Goal: Transaction & Acquisition: Book appointment/travel/reservation

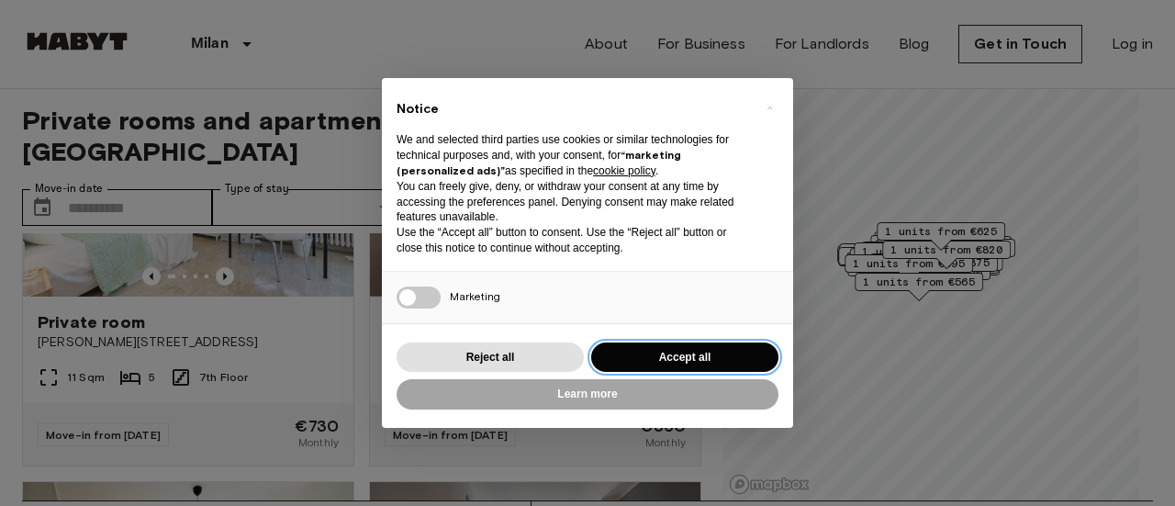
click at [655, 361] on button "Accept all" at bounding box center [684, 357] width 187 height 30
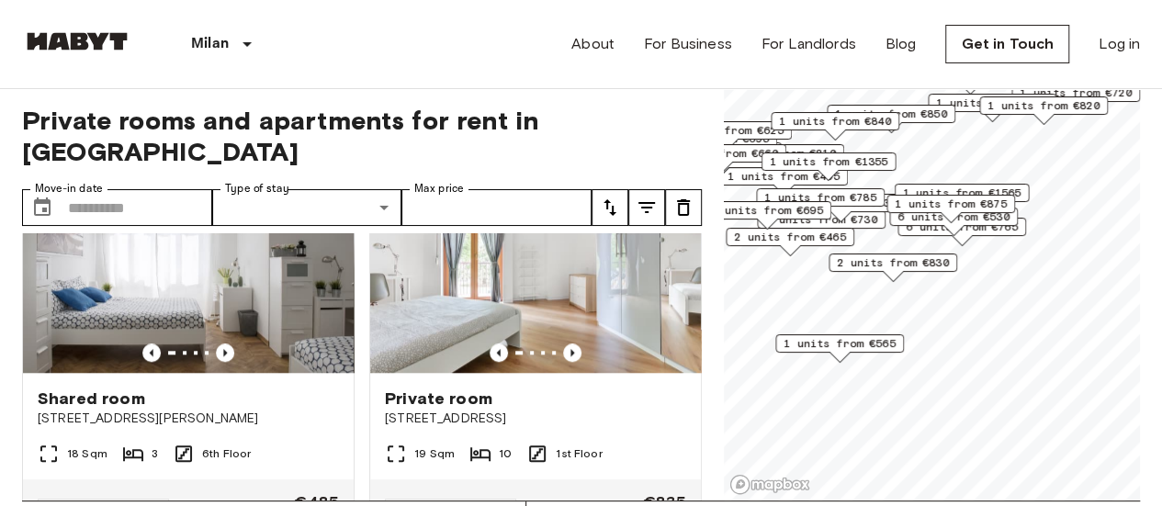
scroll to position [904, 0]
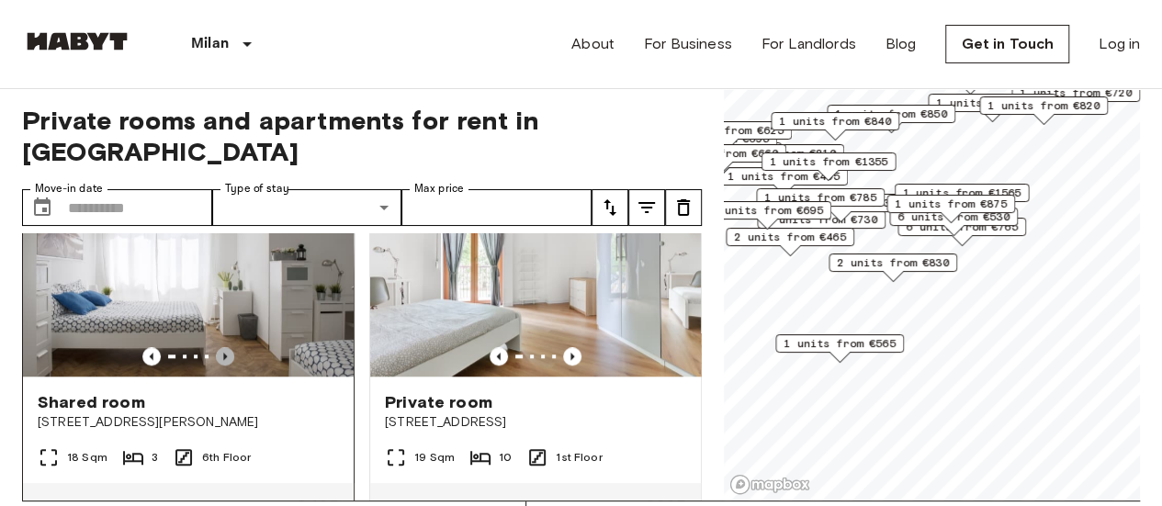
click at [220, 347] on icon "Previous image" at bounding box center [225, 356] width 18 height 18
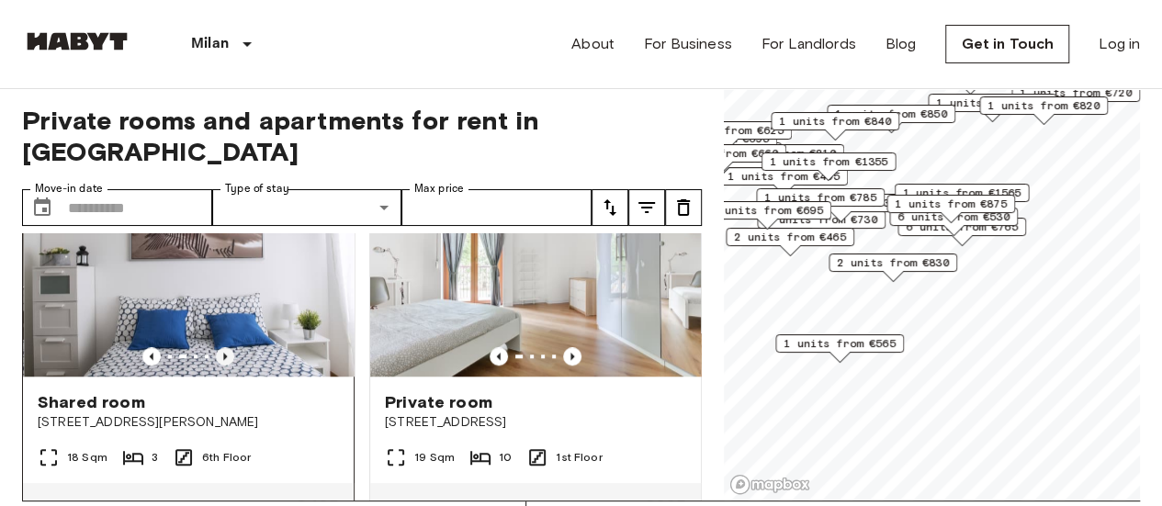
click at [220, 347] on icon "Previous image" at bounding box center [225, 356] width 18 height 18
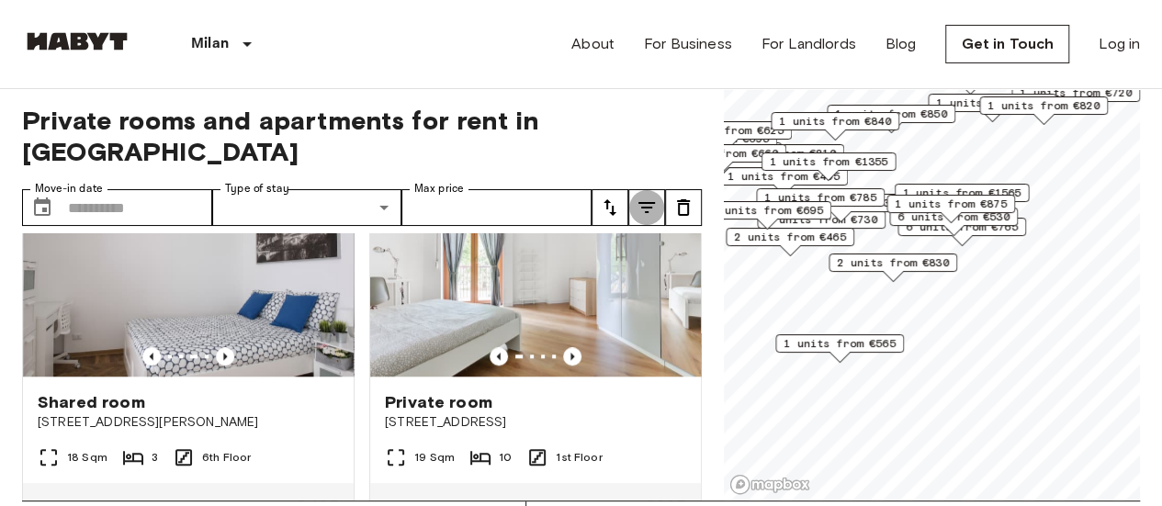
click at [657, 189] on button "tune" at bounding box center [646, 207] width 37 height 37
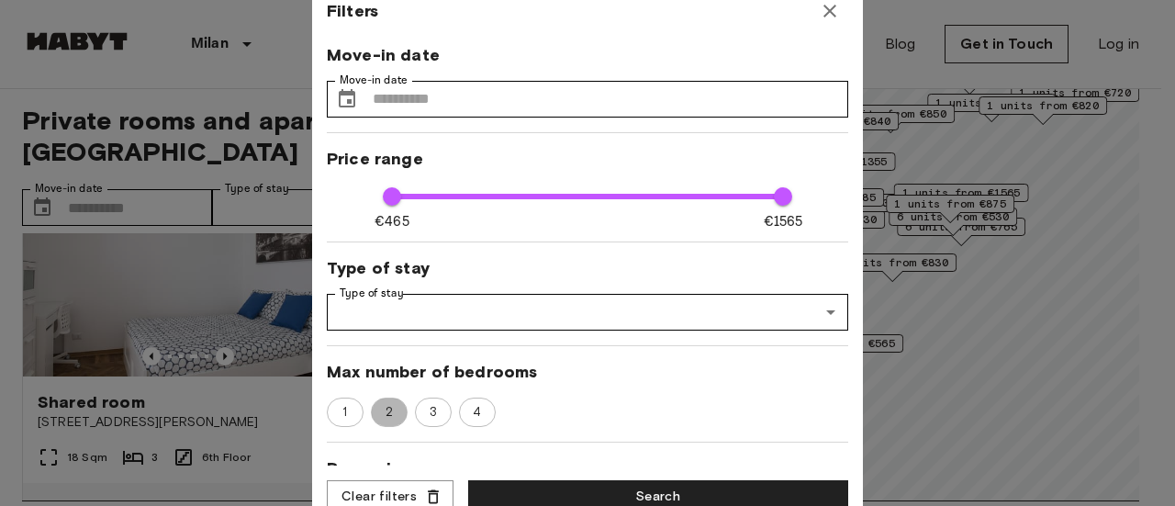
click at [387, 403] on span "2" at bounding box center [390, 412] width 28 height 18
click at [504, 491] on button "Search" at bounding box center [658, 497] width 380 height 34
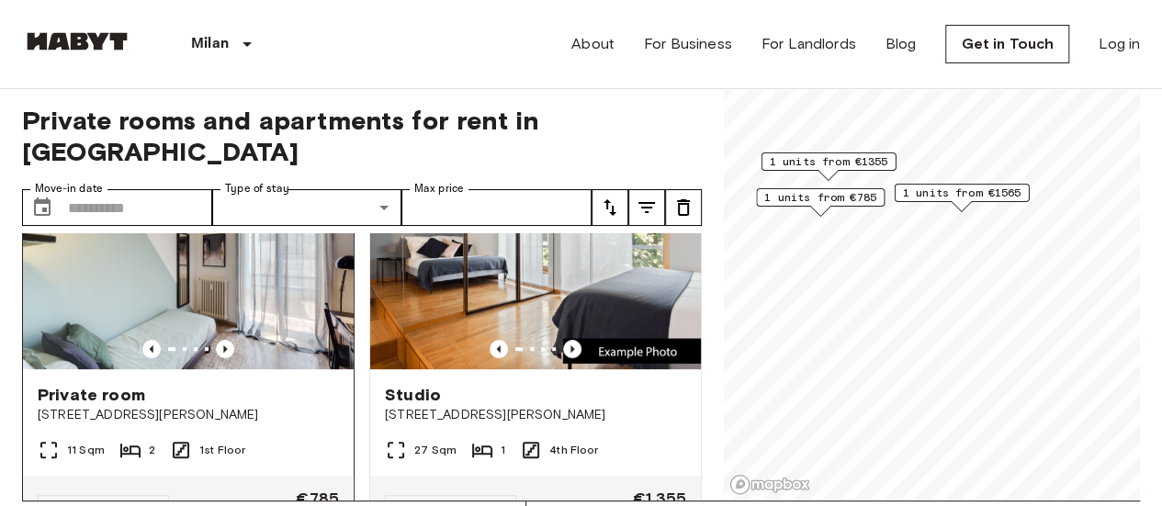
scroll to position [502, 0]
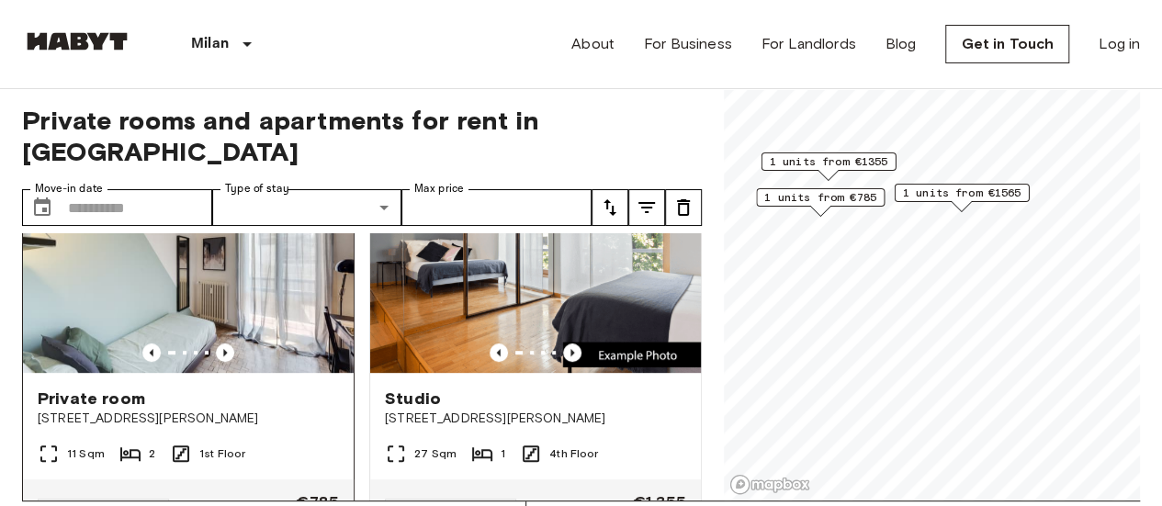
click at [246, 278] on img at bounding box center [188, 262] width 331 height 220
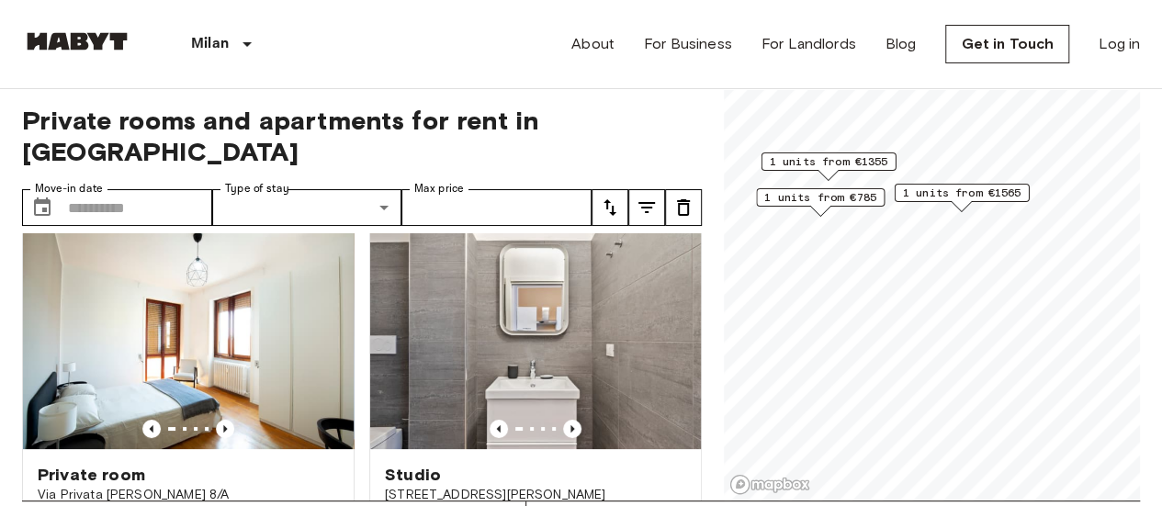
scroll to position [0, 0]
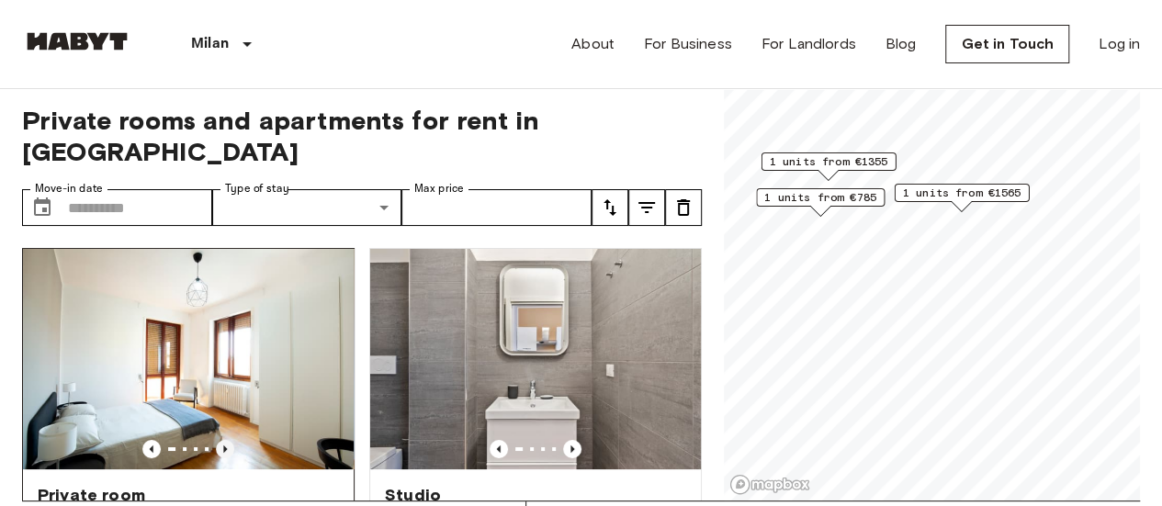
click at [226, 440] on icon "Previous image" at bounding box center [225, 449] width 18 height 18
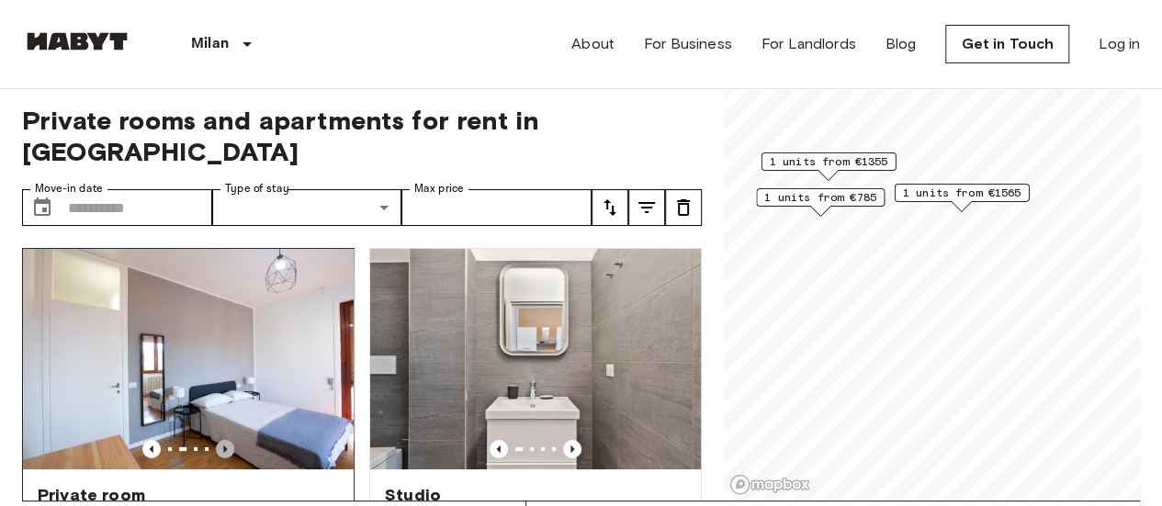
click at [226, 440] on icon "Previous image" at bounding box center [225, 449] width 18 height 18
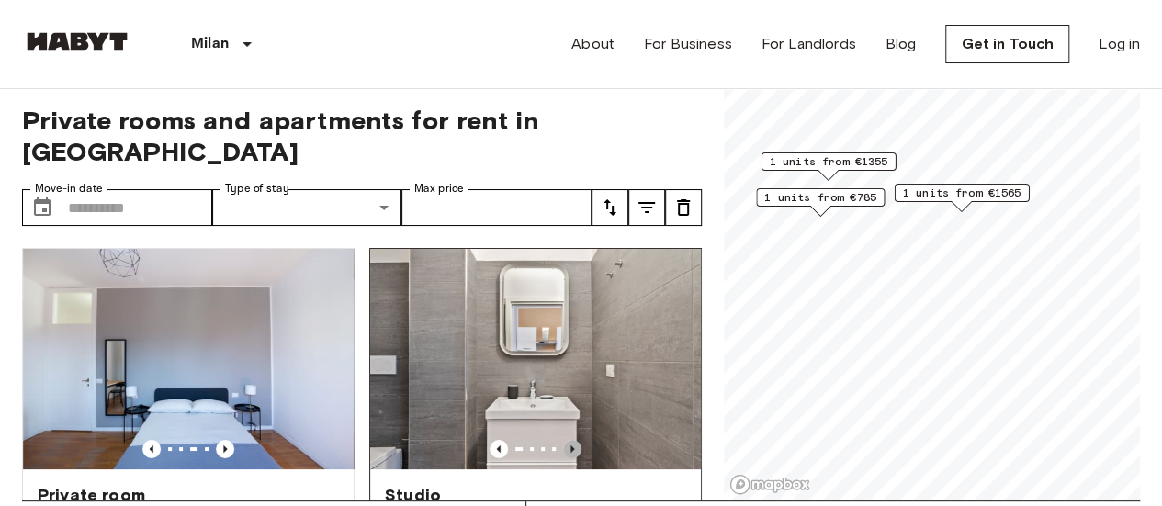
click at [566, 440] on icon "Previous image" at bounding box center [572, 449] width 18 height 18
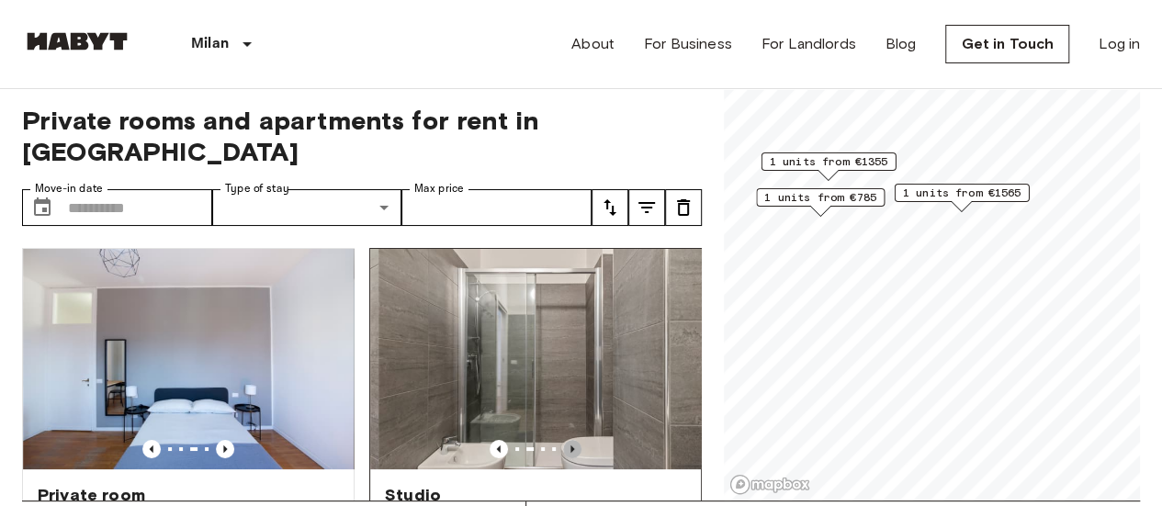
click at [566, 440] on icon "Previous image" at bounding box center [572, 449] width 18 height 18
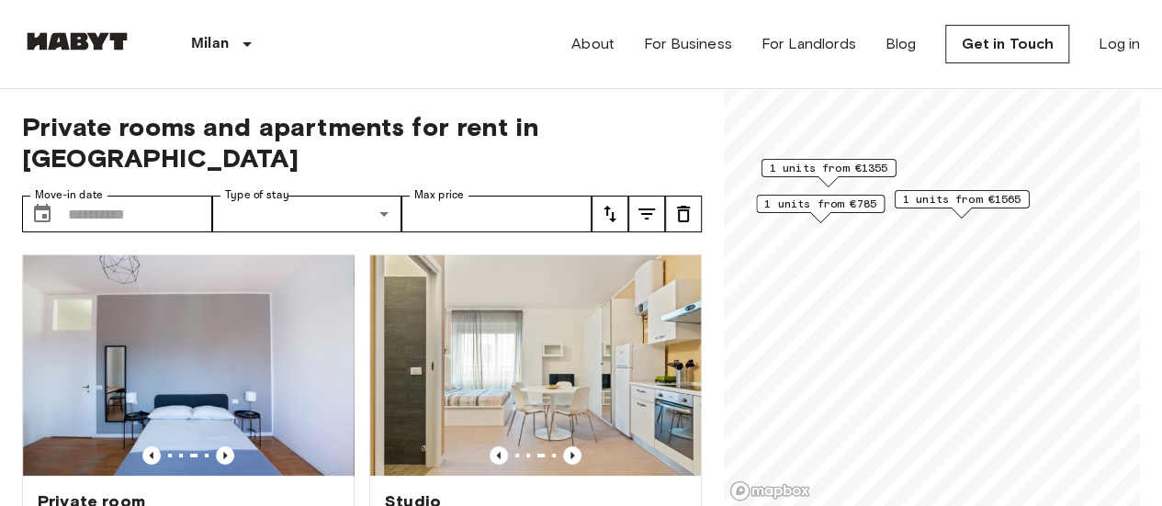
click at [486, 202] on div "Private rooms and apartments for rent in [GEOGRAPHIC_DATA] Move-in date ​ Move-…" at bounding box center [361, 298] width 679 height 418
click at [648, 196] on button "tune" at bounding box center [646, 214] width 37 height 37
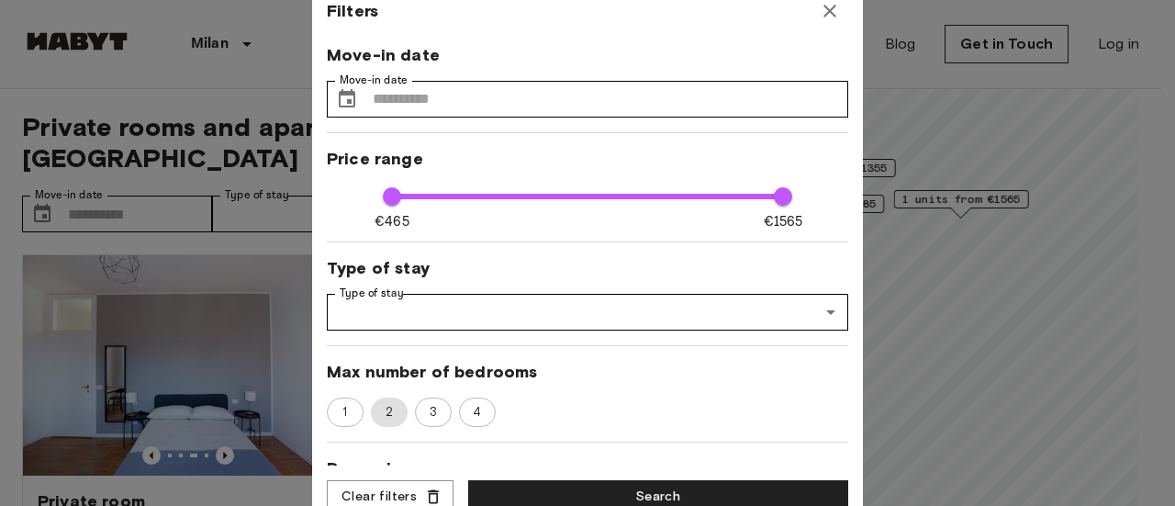
click at [397, 403] on span "2" at bounding box center [389, 412] width 29 height 18
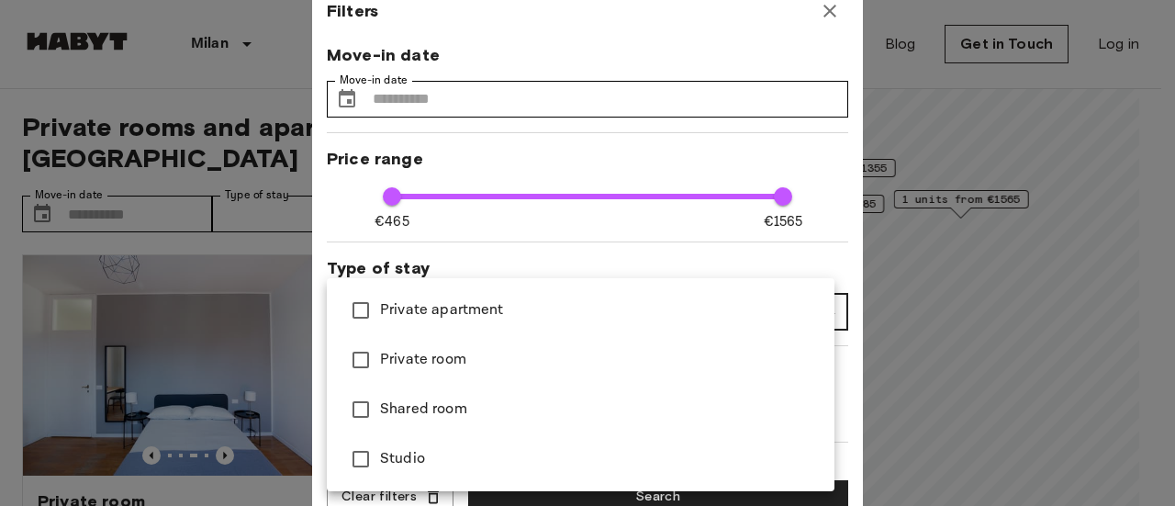
click at [473, 398] on span "Shared room" at bounding box center [600, 409] width 440 height 22
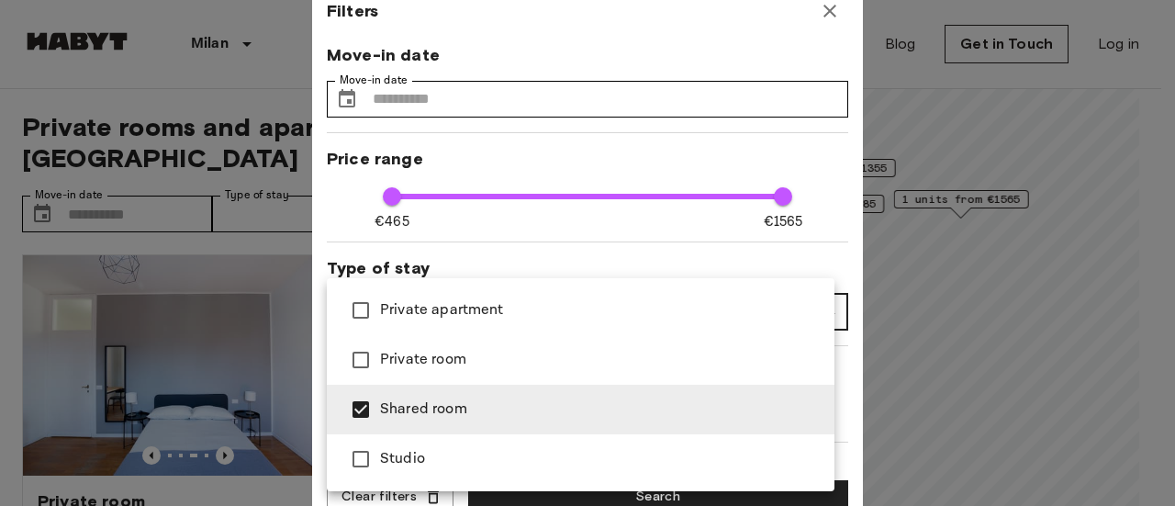
click at [512, 349] on span "Private room" at bounding box center [600, 360] width 440 height 22
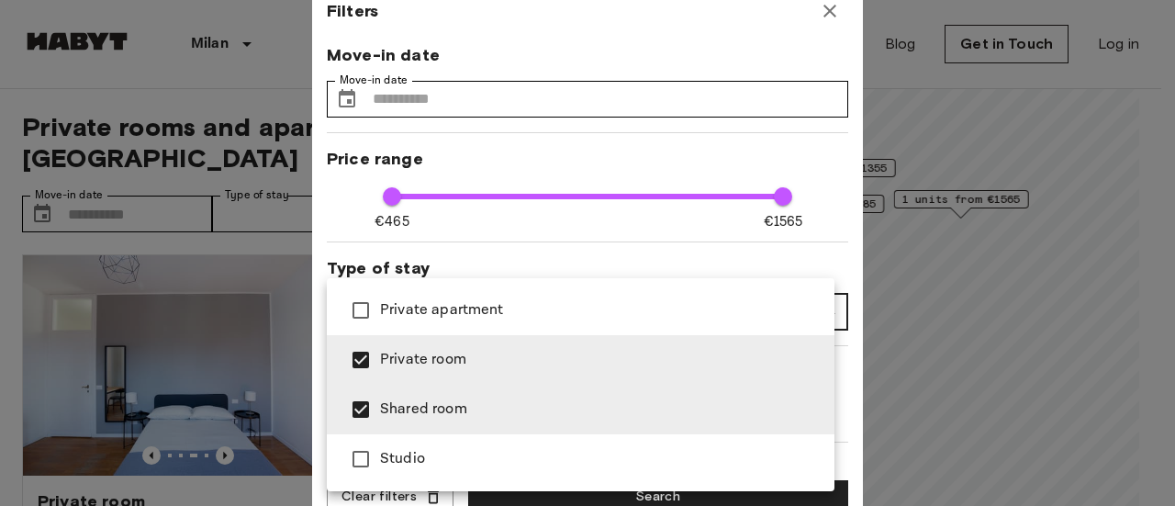
click at [725, 398] on li "Shared room" at bounding box center [581, 410] width 508 height 50
type input "**********"
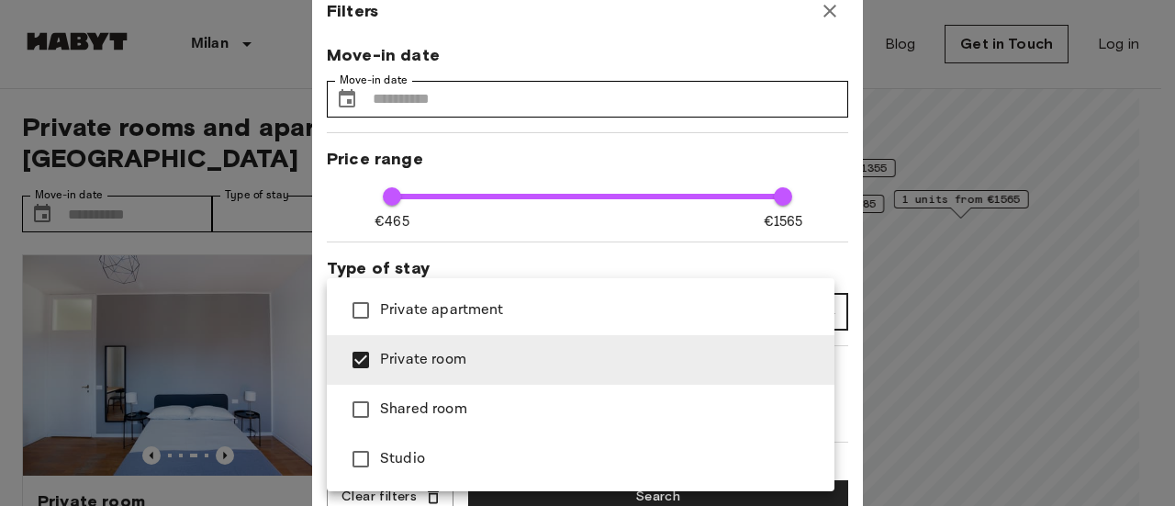
click at [740, 203] on div at bounding box center [587, 253] width 1175 height 506
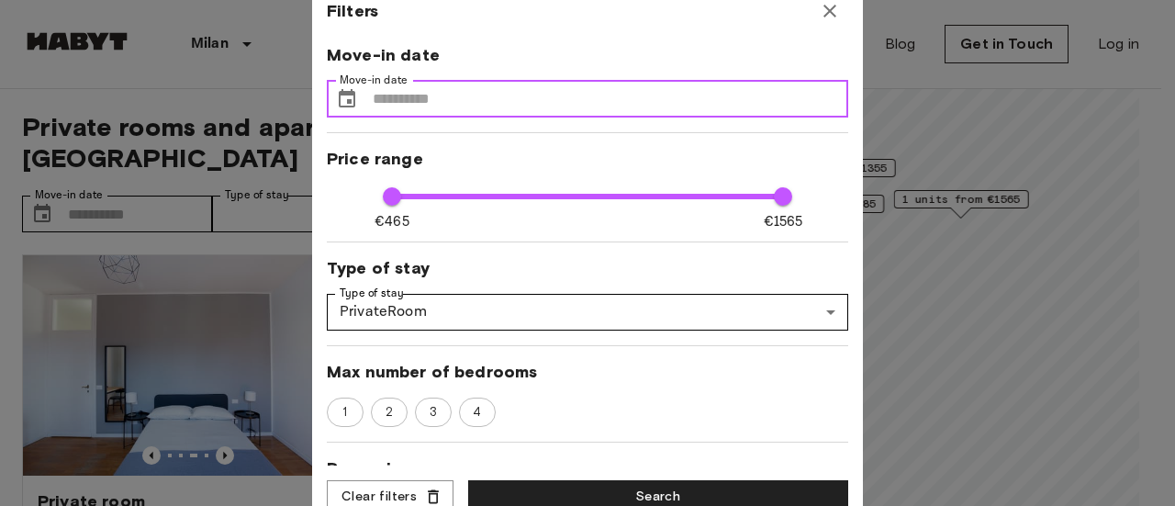
click at [621, 115] on input "Move-in date" at bounding box center [611, 99] width 476 height 37
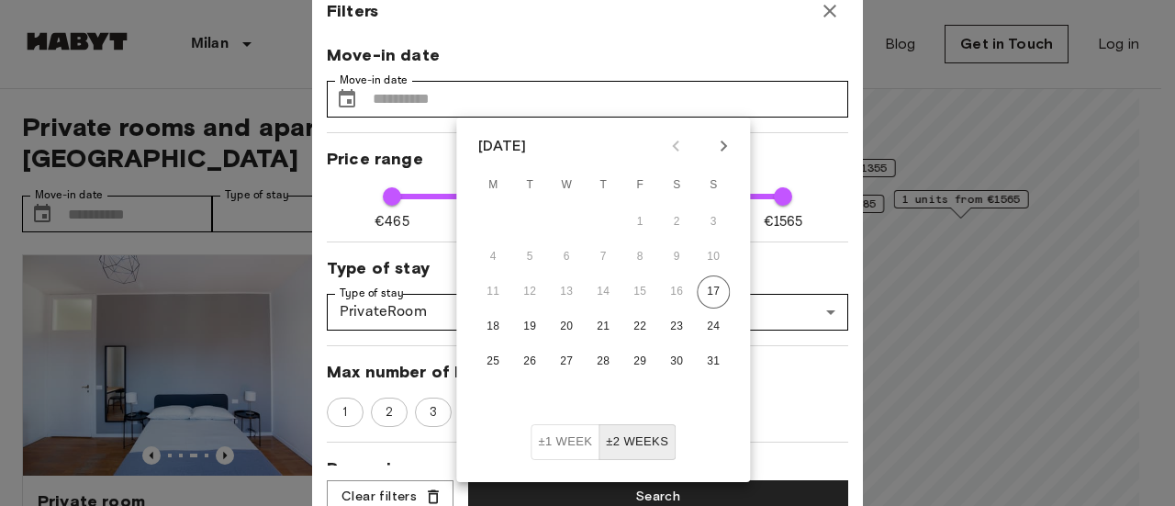
click at [526, 142] on div "[DATE]" at bounding box center [502, 146] width 48 height 22
click at [780, 398] on div "1 2 3 4" at bounding box center [588, 412] width 522 height 29
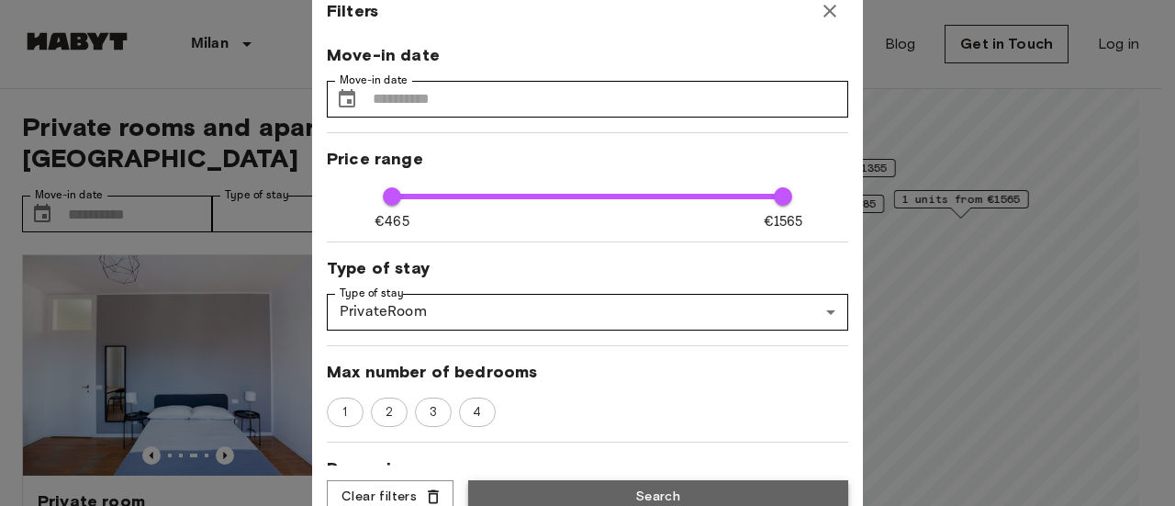
click at [744, 486] on button "Search" at bounding box center [658, 497] width 380 height 34
type input "**********"
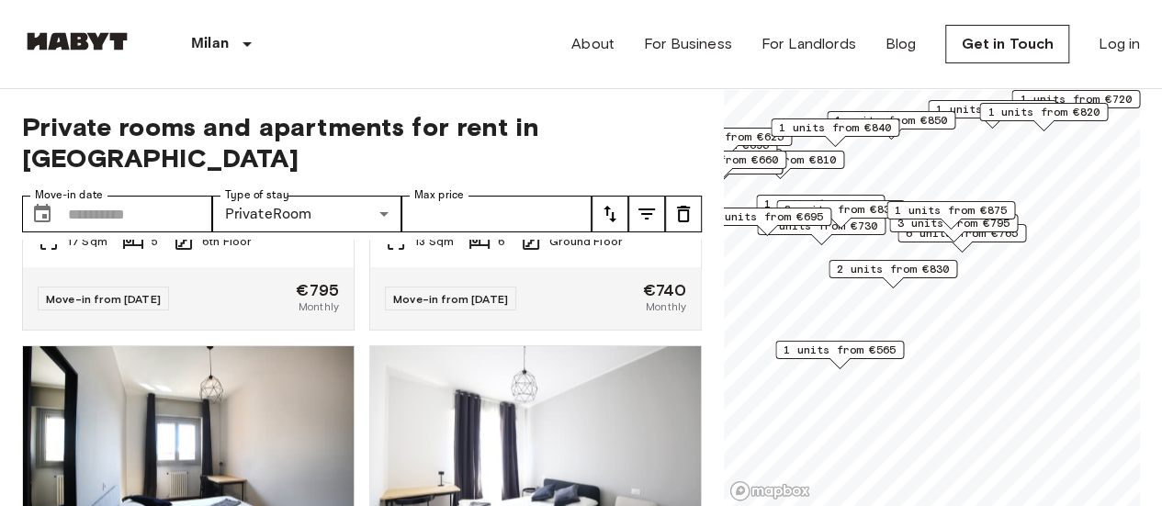
scroll to position [4715, 0]
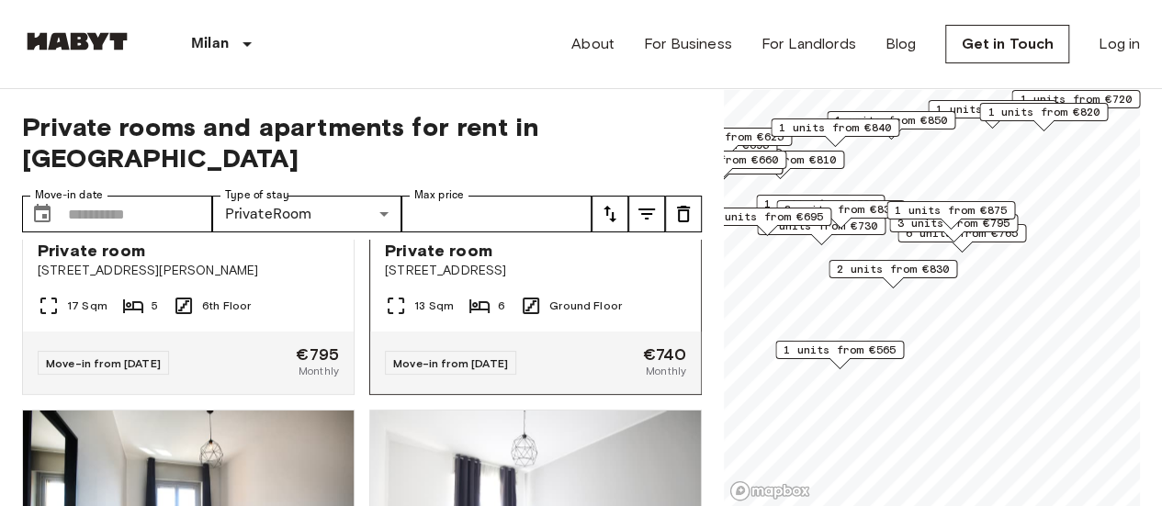
click at [634, 225] on img at bounding box center [535, 115] width 331 height 220
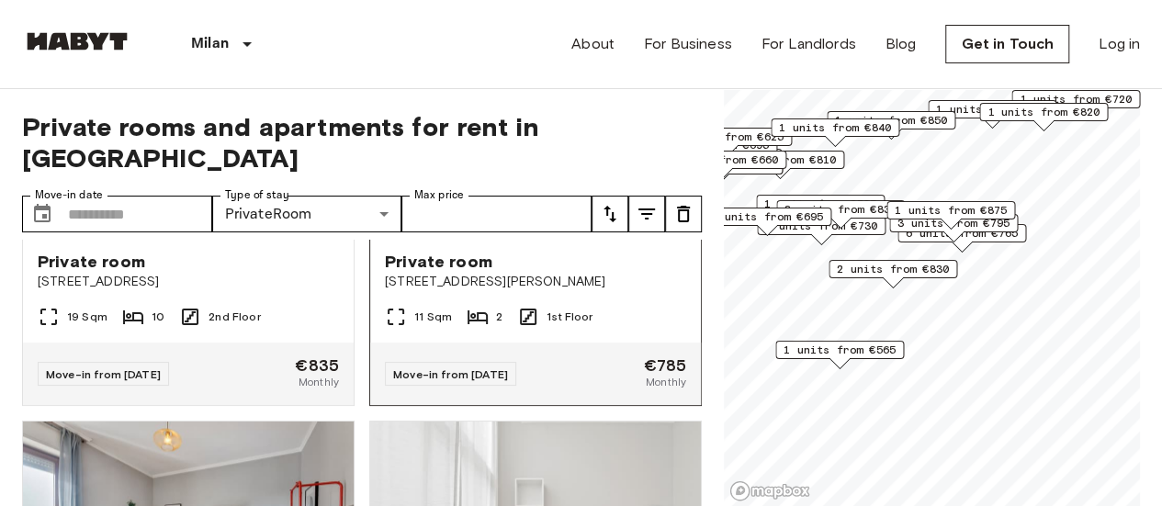
scroll to position [4189, 0]
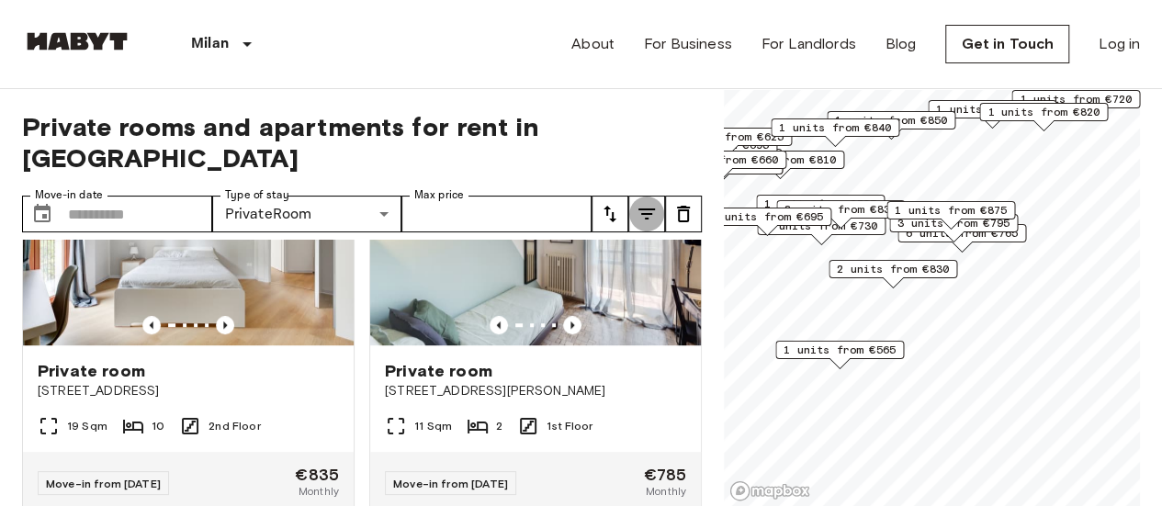
click at [635, 203] on icon "tune" at bounding box center [646, 214] width 22 height 22
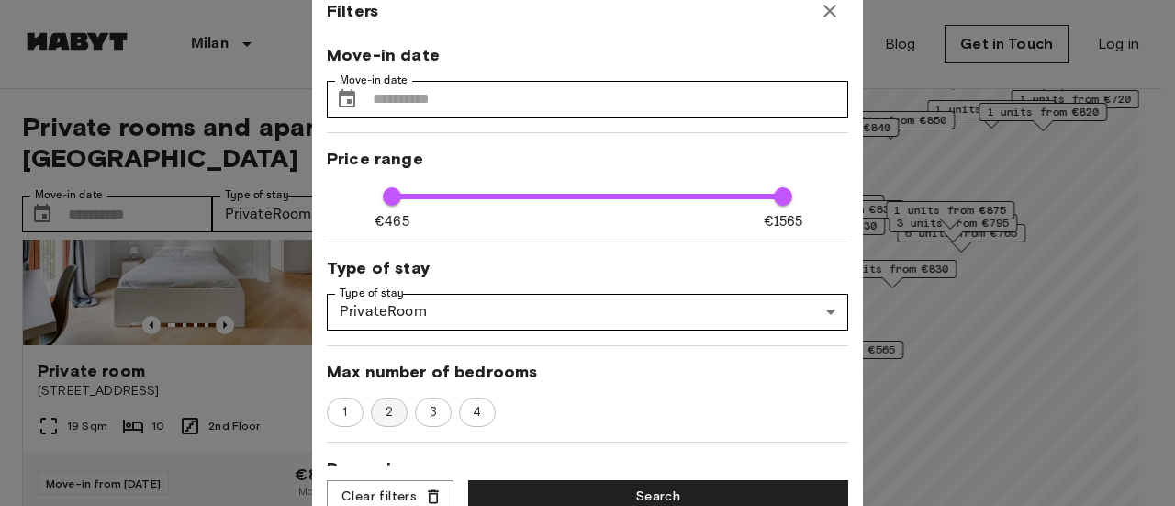
click at [388, 411] on span "2" at bounding box center [390, 412] width 28 height 18
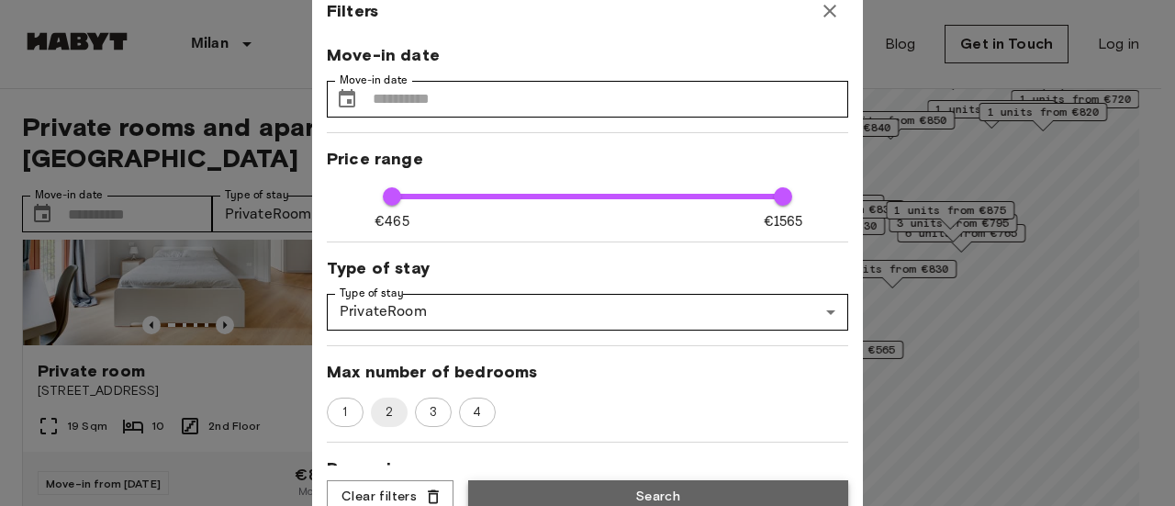
click at [563, 480] on button "Search" at bounding box center [658, 497] width 380 height 34
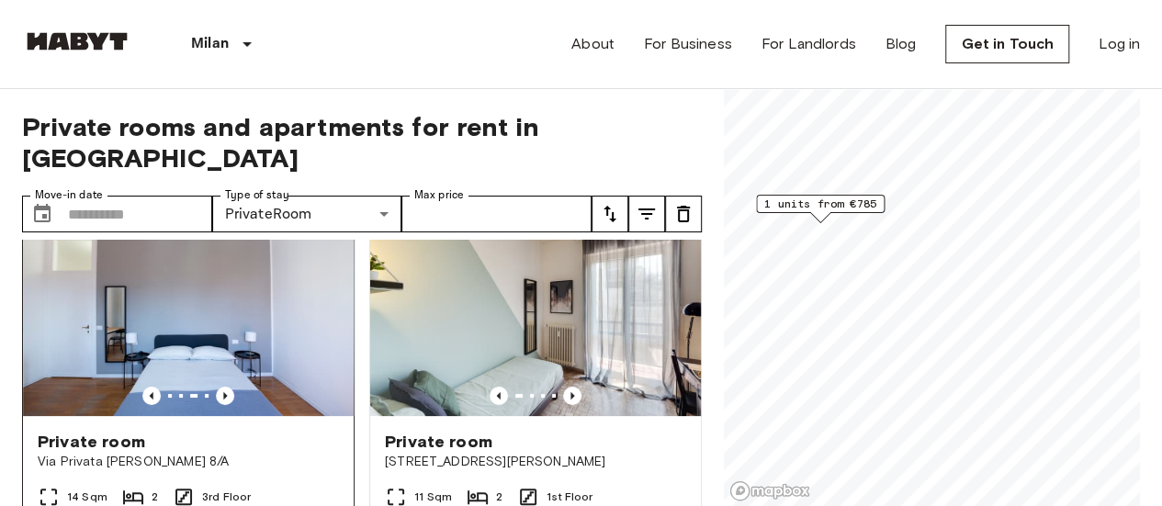
scroll to position [55, 0]
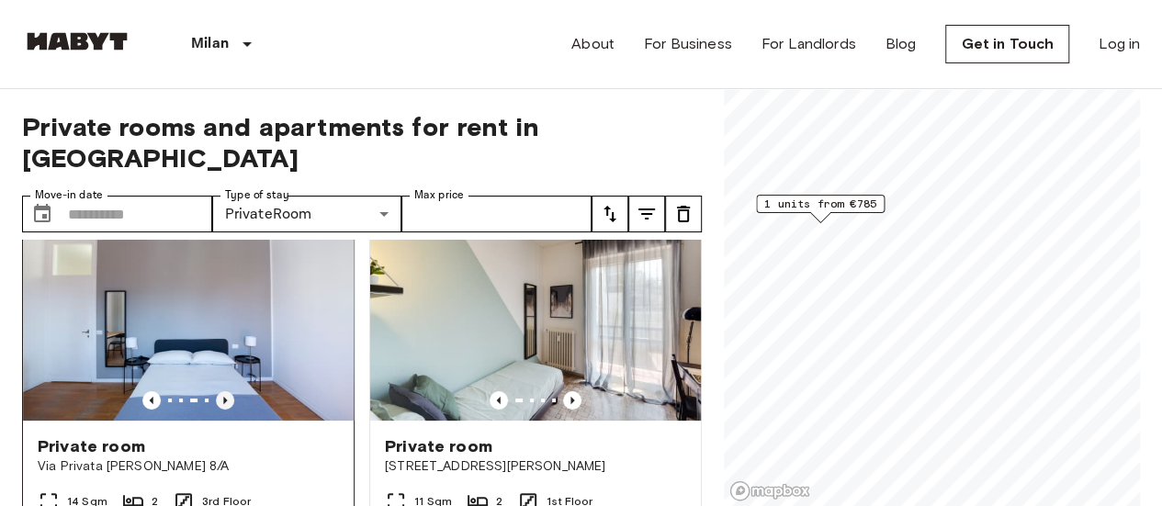
click at [219, 391] on icon "Previous image" at bounding box center [225, 400] width 18 height 18
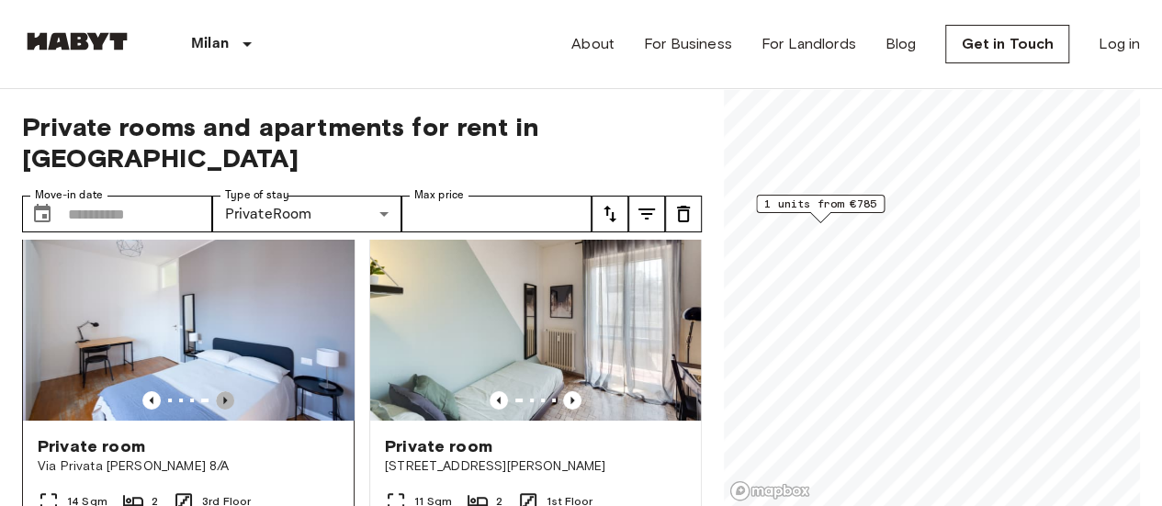
click at [219, 391] on icon "Previous image" at bounding box center [225, 400] width 18 height 18
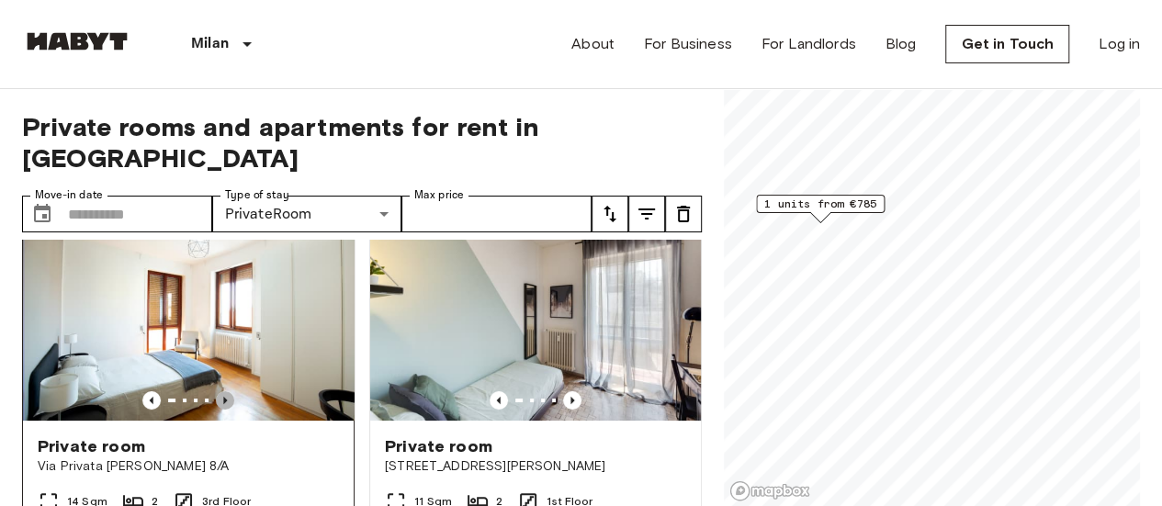
click at [219, 391] on icon "Previous image" at bounding box center [225, 400] width 18 height 18
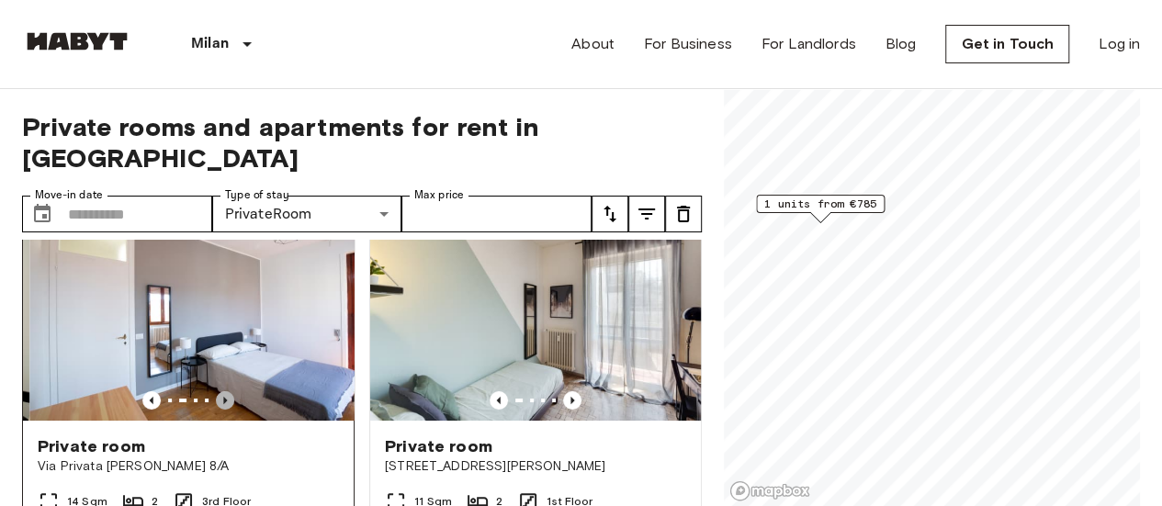
click at [219, 391] on icon "Previous image" at bounding box center [225, 400] width 18 height 18
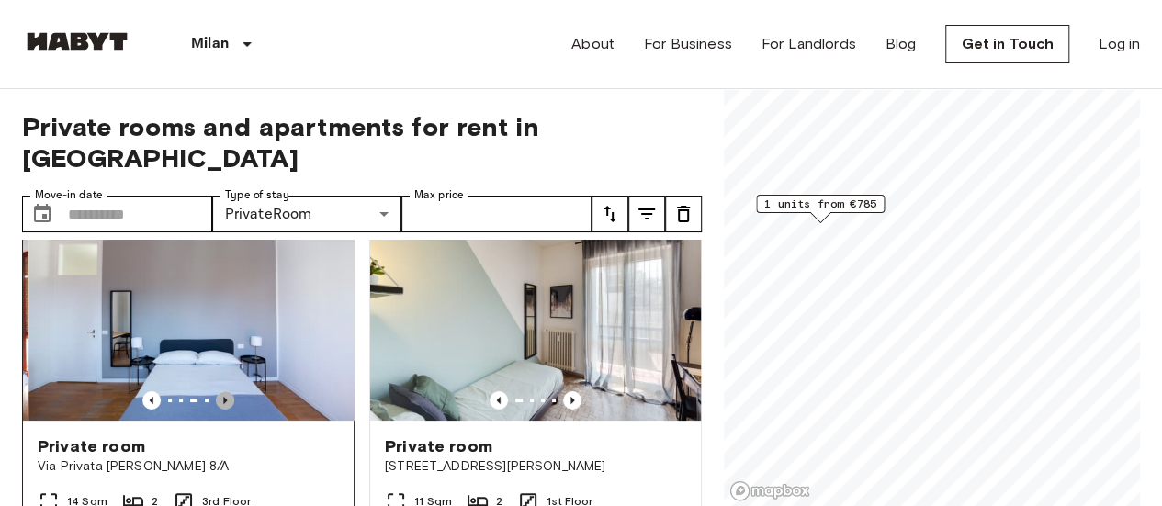
click at [219, 391] on icon "Previous image" at bounding box center [225, 400] width 18 height 18
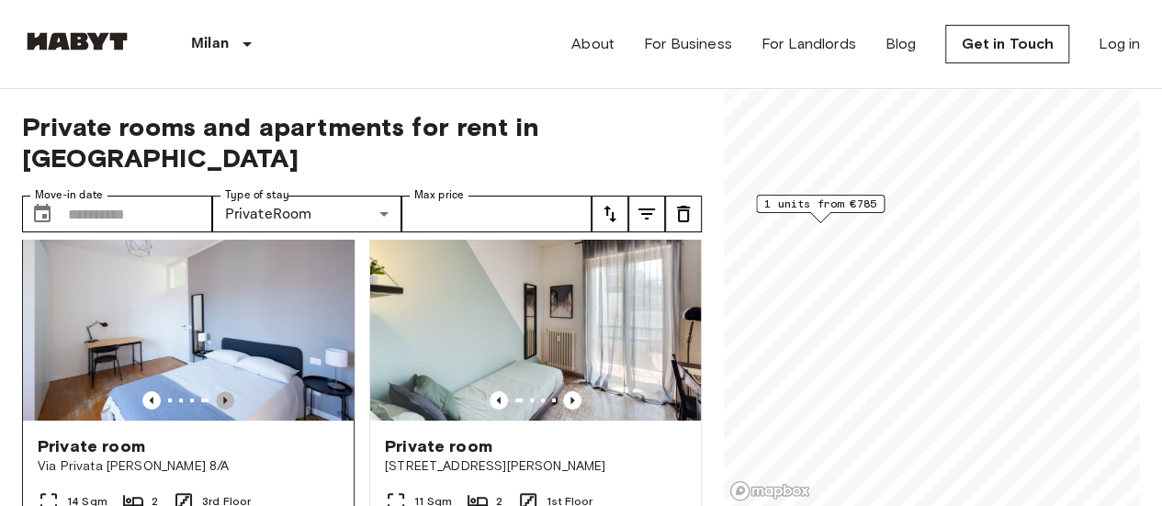
click at [219, 391] on icon "Previous image" at bounding box center [225, 400] width 18 height 18
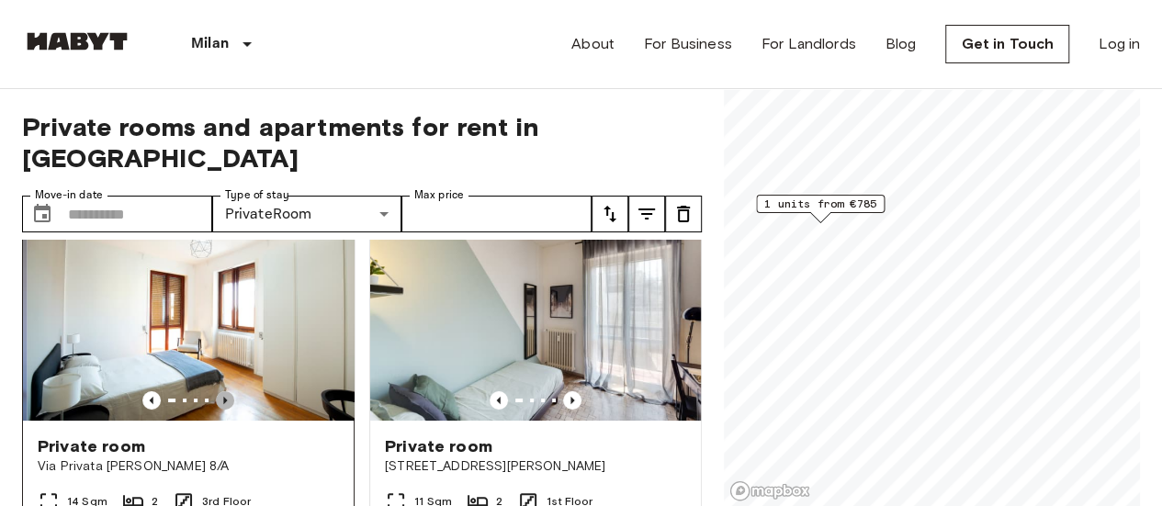
click at [219, 391] on icon "Previous image" at bounding box center [225, 400] width 18 height 18
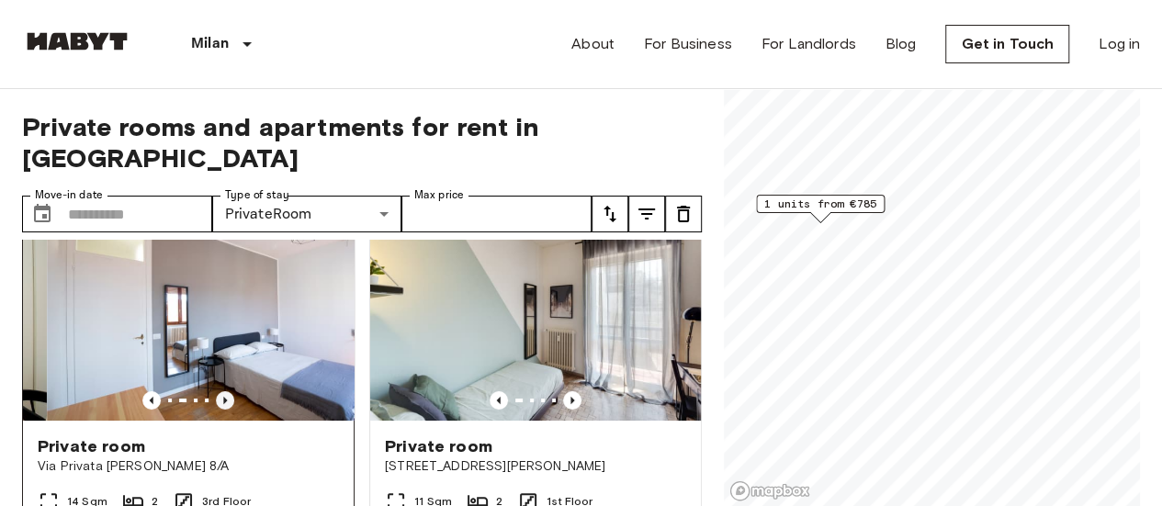
click at [219, 391] on icon "Previous image" at bounding box center [225, 400] width 18 height 18
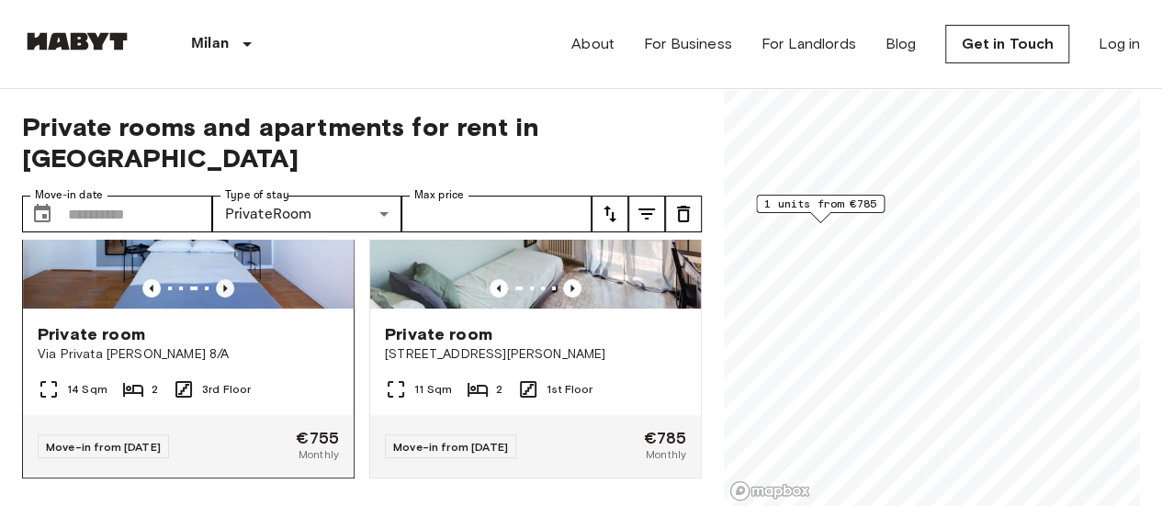
scroll to position [0, 0]
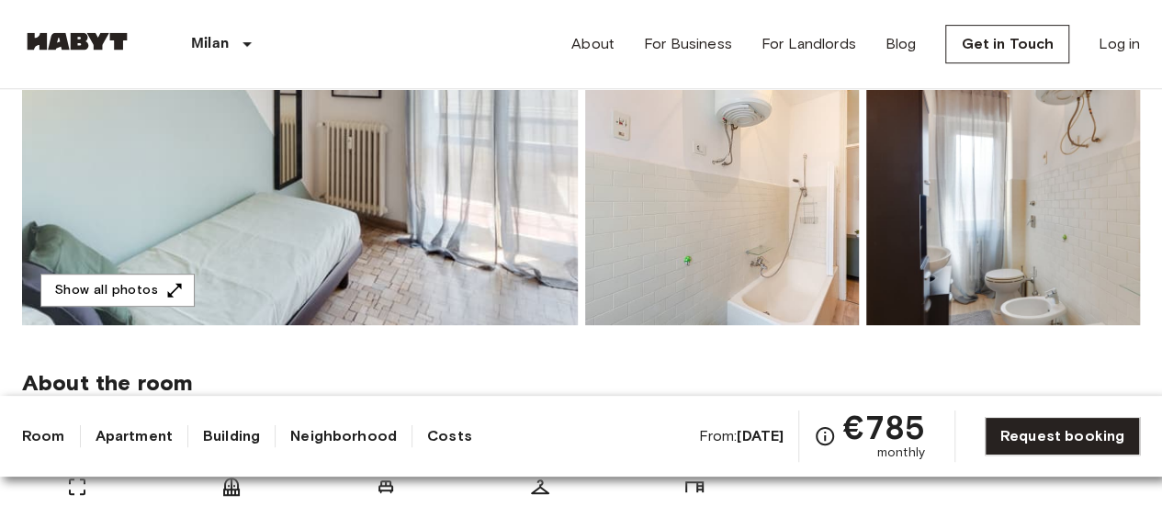
scroll to position [400, 0]
